Goal: Information Seeking & Learning: Compare options

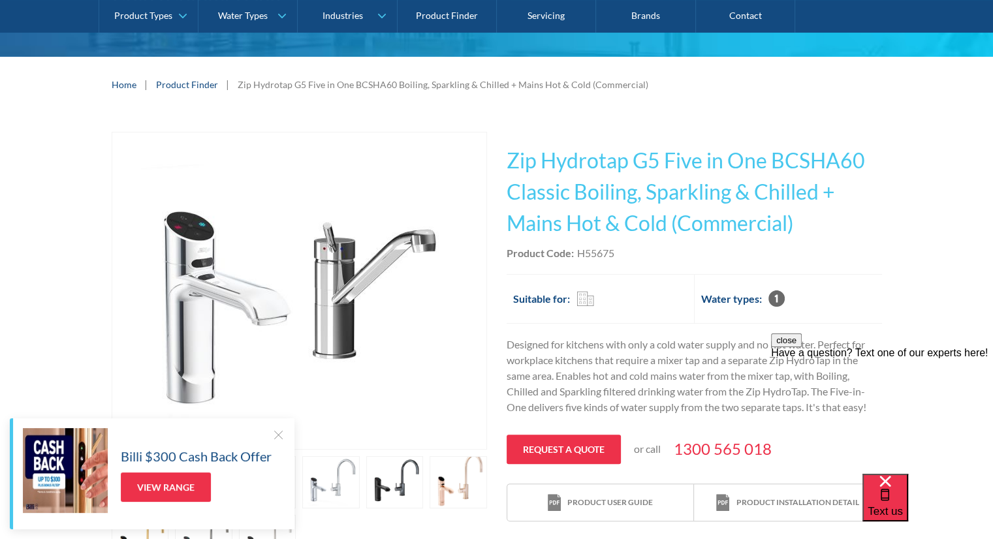
click at [274, 431] on div at bounding box center [278, 434] width 13 height 13
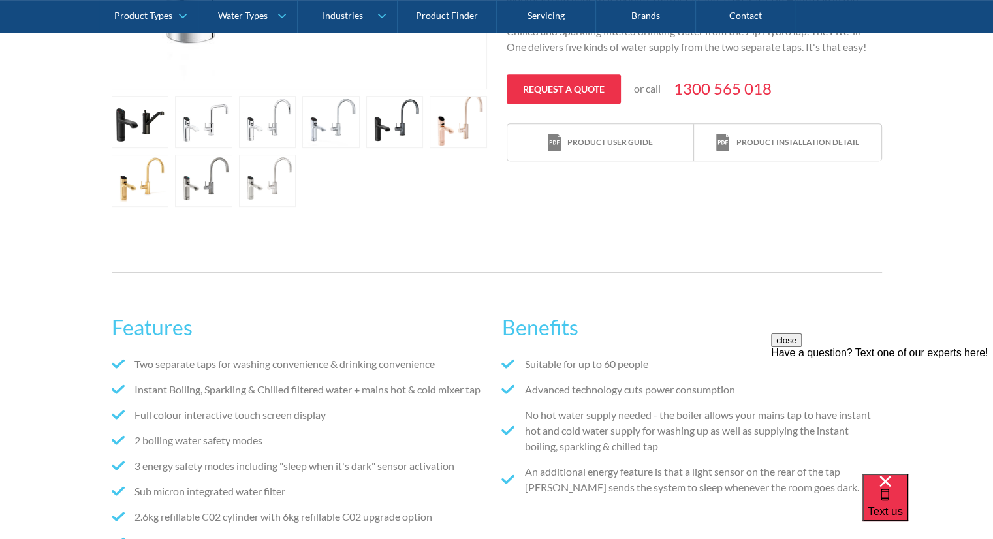
scroll to position [587, 0]
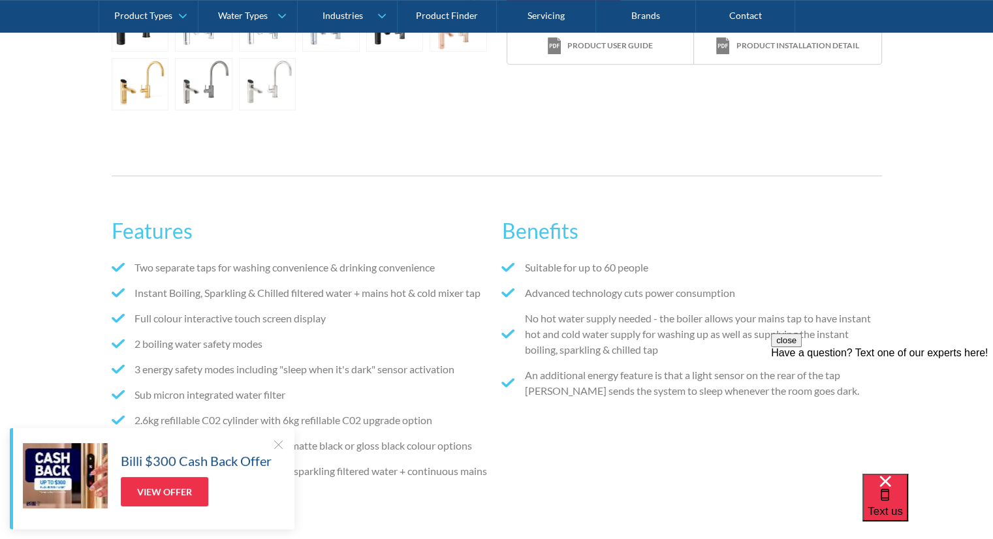
scroll to position [718, 0]
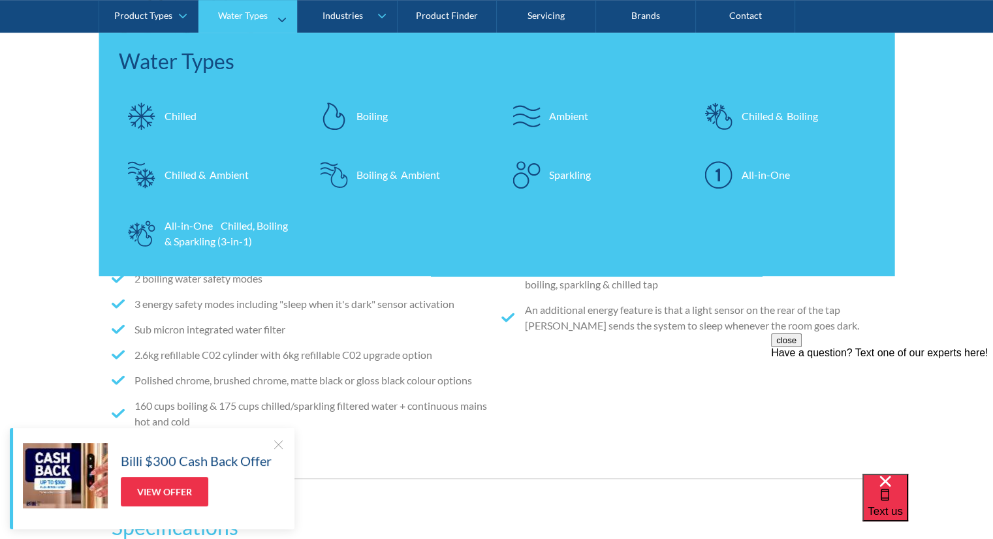
click at [237, 236] on div "All-in-One Chilled, Boiling & Sparkling (3-in-1)" at bounding box center [227, 233] width 127 height 31
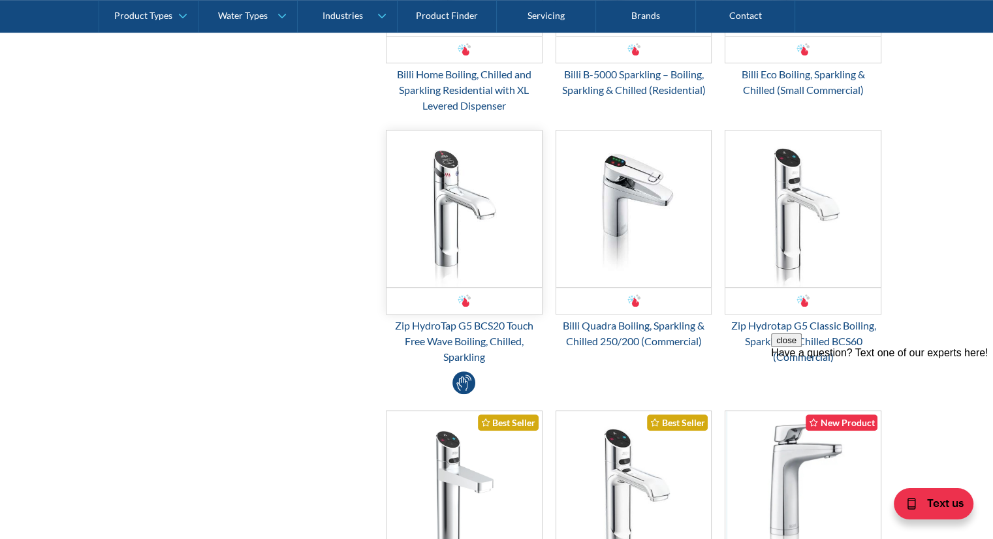
scroll to position [914, 0]
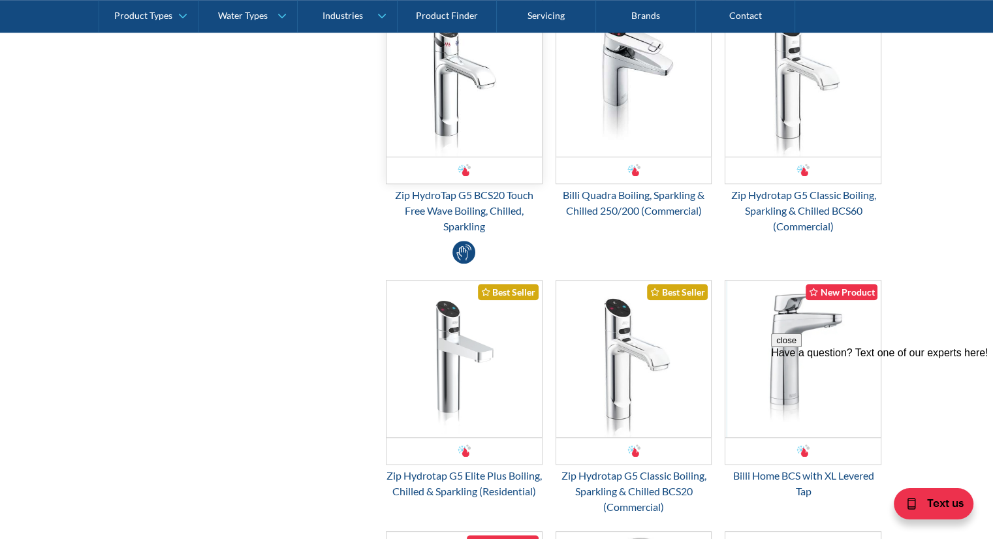
click at [482, 100] on img "Email Form 3" at bounding box center [463, 78] width 155 height 157
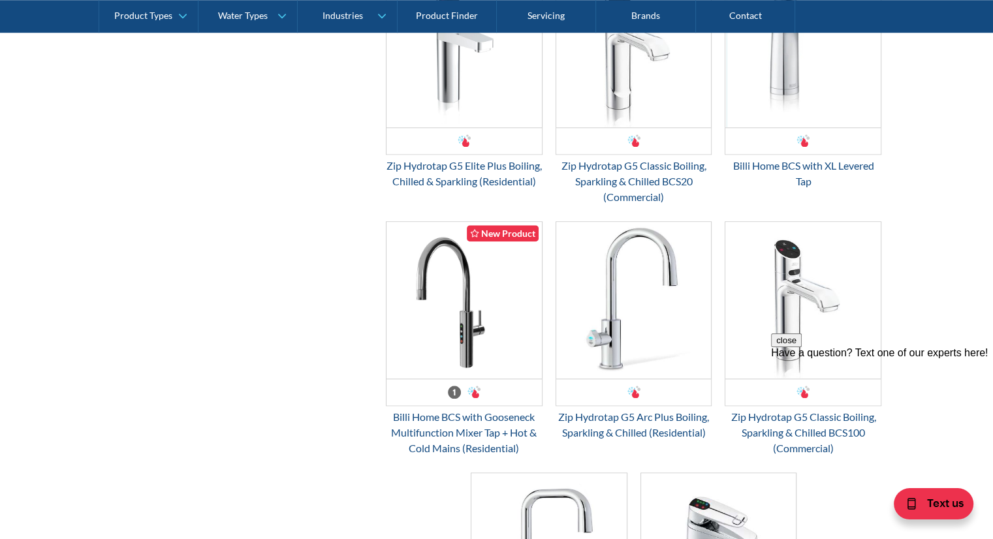
scroll to position [1306, 0]
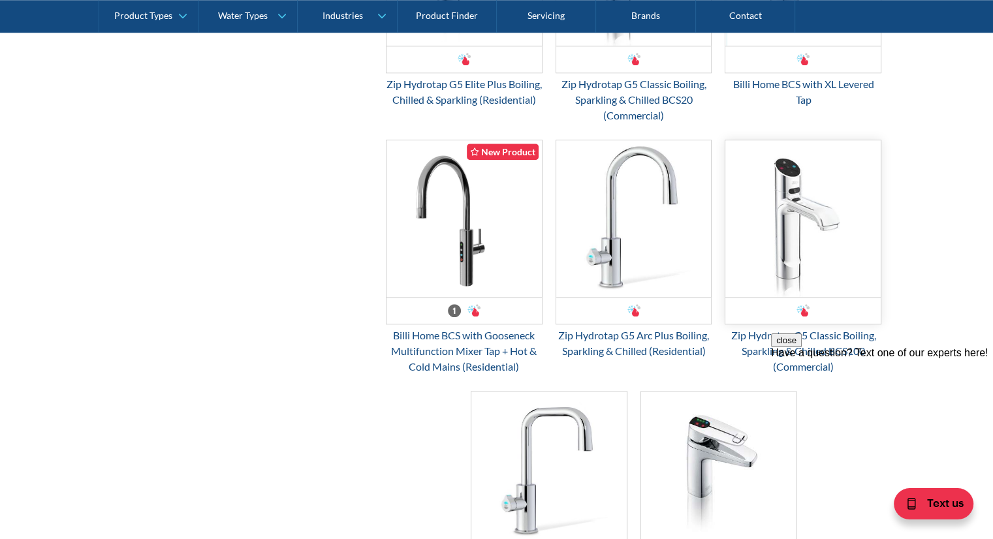
click at [802, 252] on img "Email Form 3" at bounding box center [802, 218] width 155 height 157
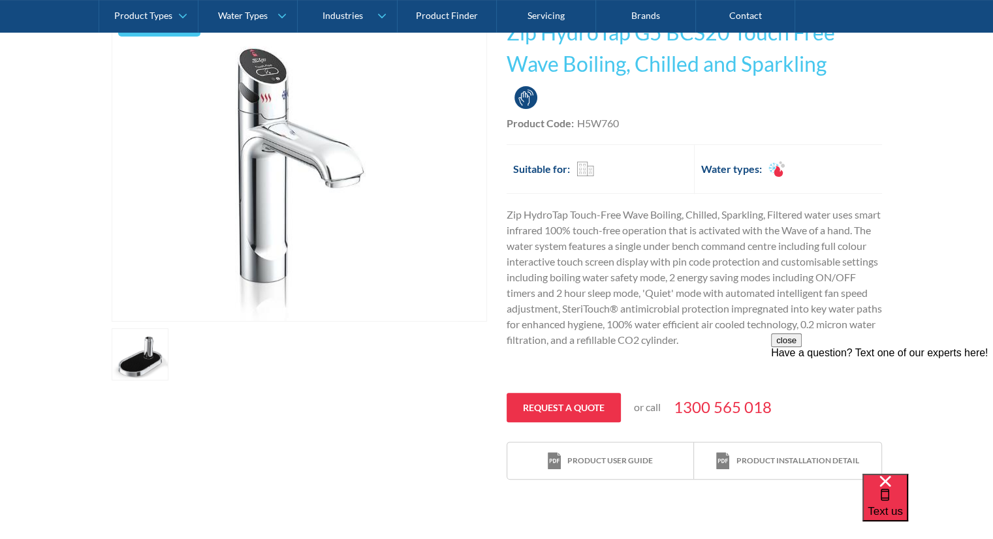
scroll to position [261, 0]
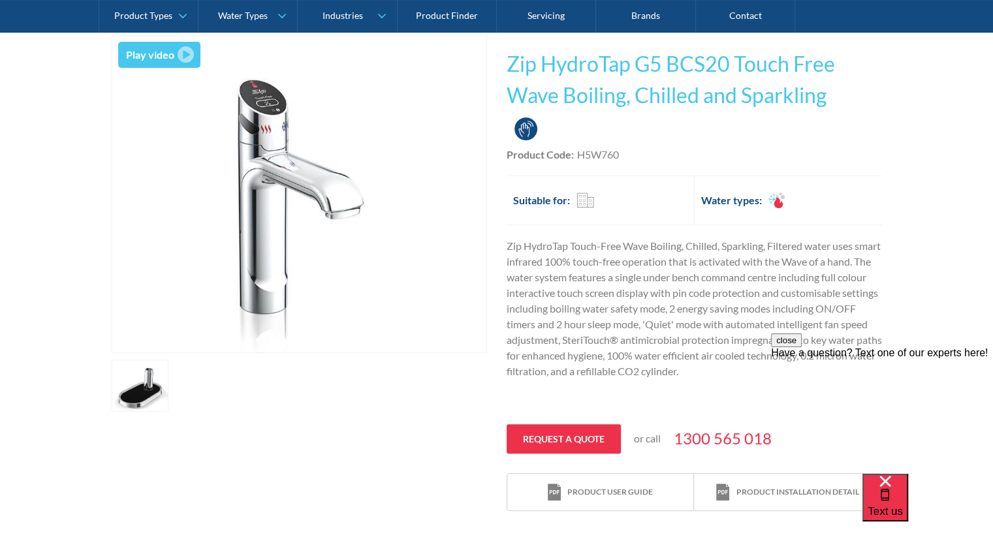
click at [151, 373] on link "open lightbox" at bounding box center [140, 386] width 57 height 52
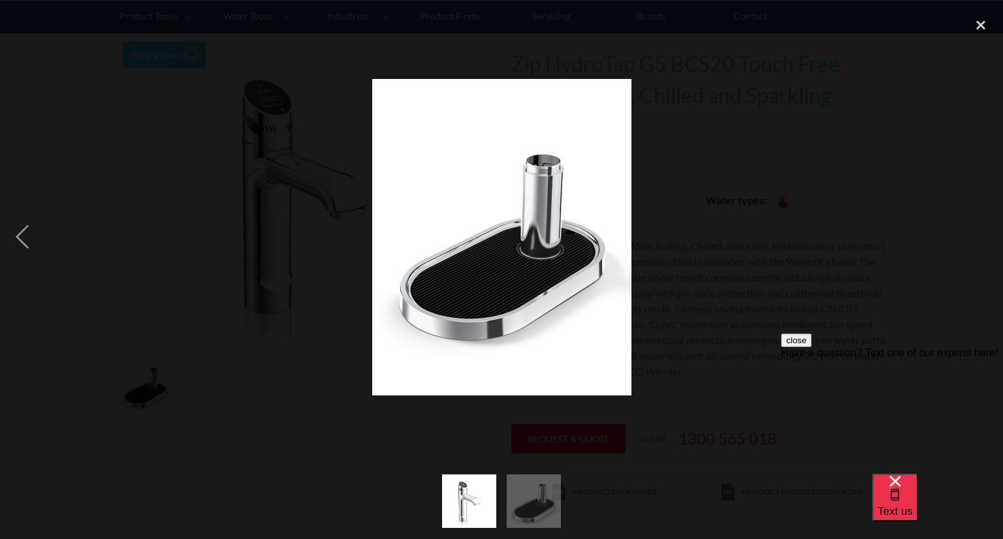
click at [213, 378] on div at bounding box center [501, 237] width 1003 height 453
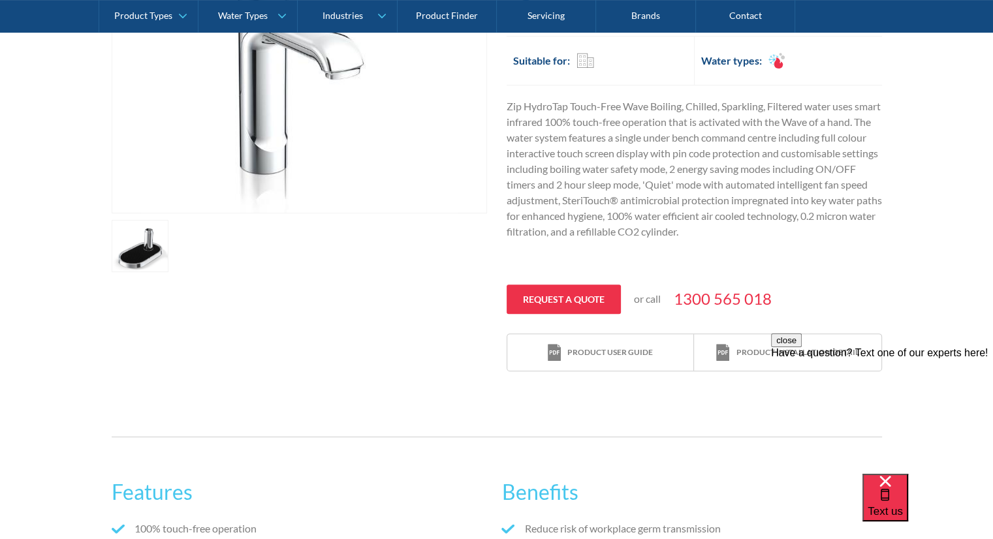
scroll to position [457, 0]
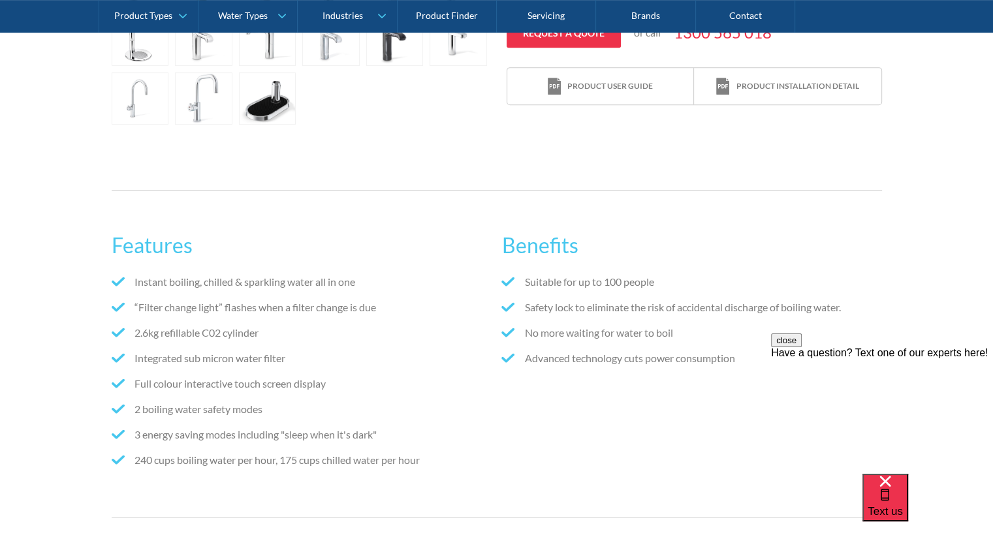
scroll to position [653, 0]
